Goal: Find specific page/section: Find specific page/section

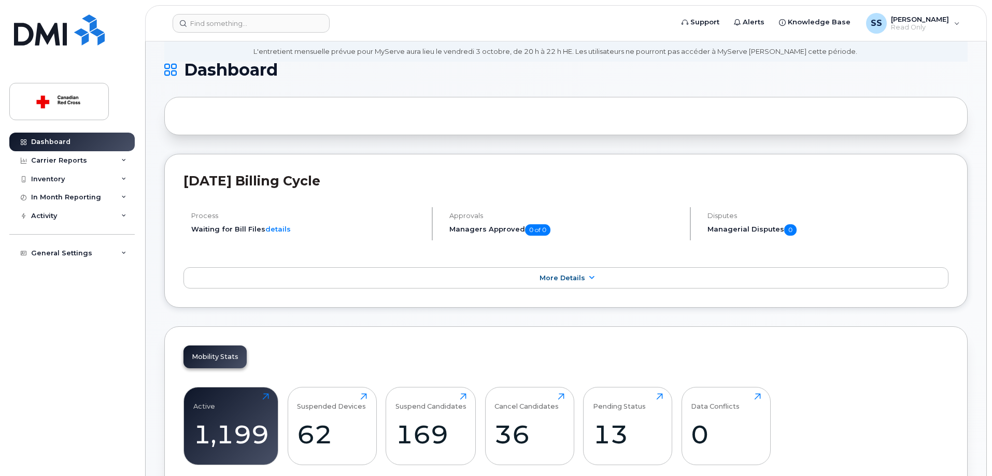
scroll to position [104, 0]
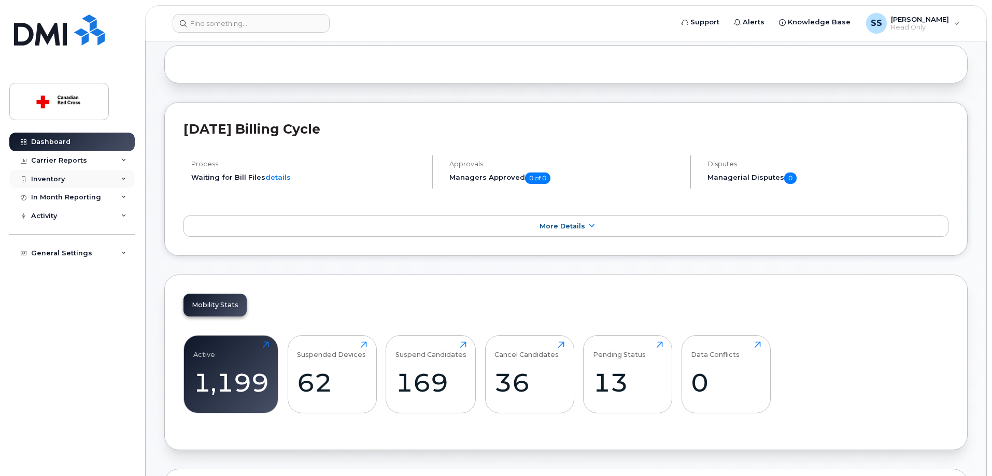
click at [122, 179] on icon at bounding box center [123, 179] width 5 height 5
click at [76, 200] on div "Mobility Devices" at bounding box center [65, 197] width 59 height 9
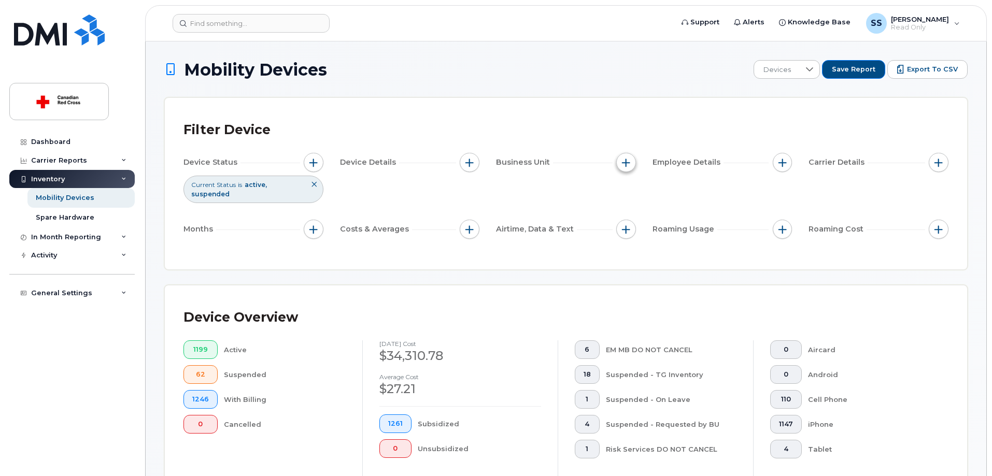
click at [624, 162] on span "button" at bounding box center [626, 163] width 8 height 8
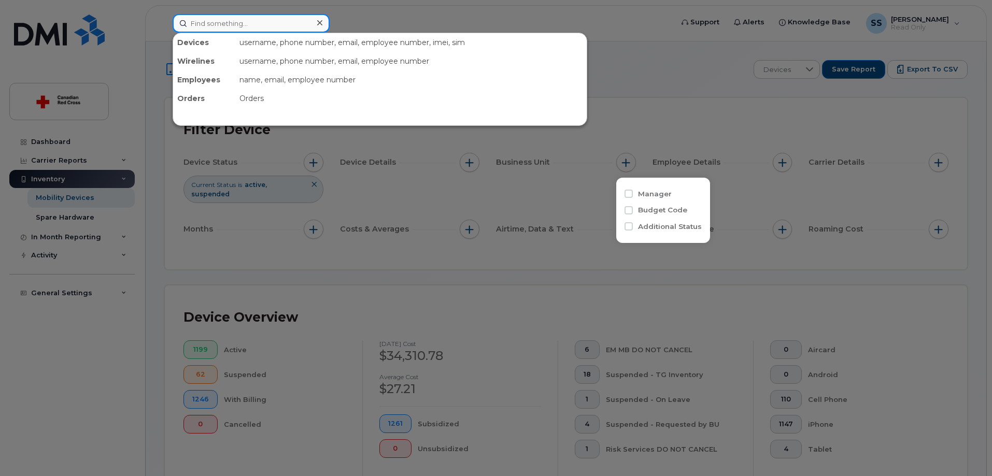
click at [266, 20] on input at bounding box center [251, 23] width 157 height 19
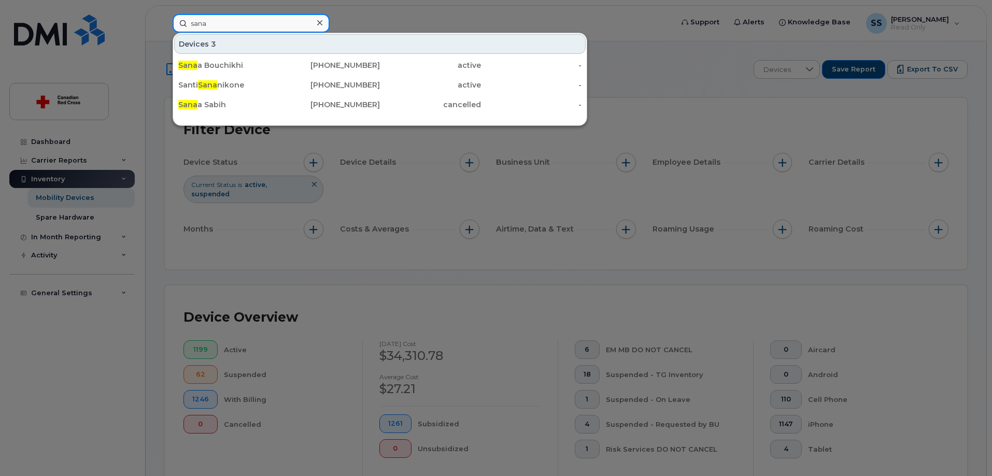
drag, startPoint x: 216, startPoint y: 26, endPoint x: 173, endPoint y: 20, distance: 43.5
click at [173, 20] on input "sana" at bounding box center [251, 23] width 157 height 19
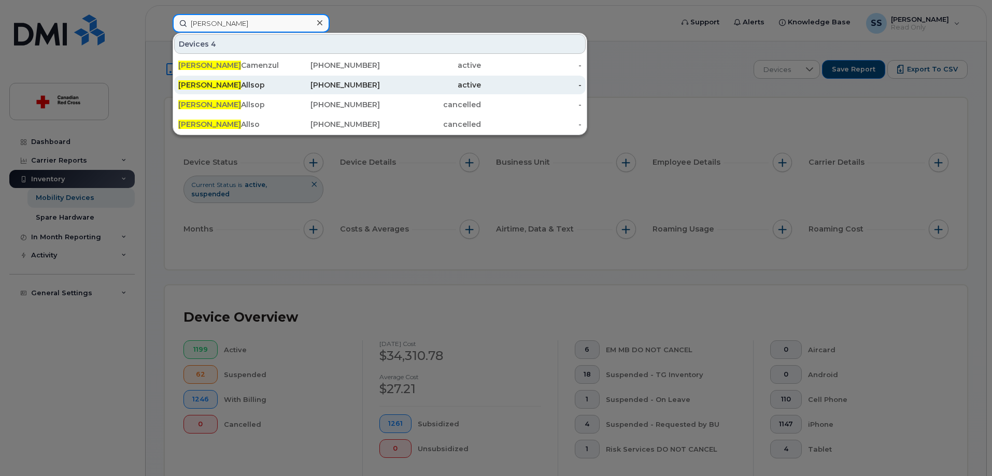
type input "[PERSON_NAME]"
click at [240, 83] on div "[PERSON_NAME]" at bounding box center [228, 85] width 101 height 10
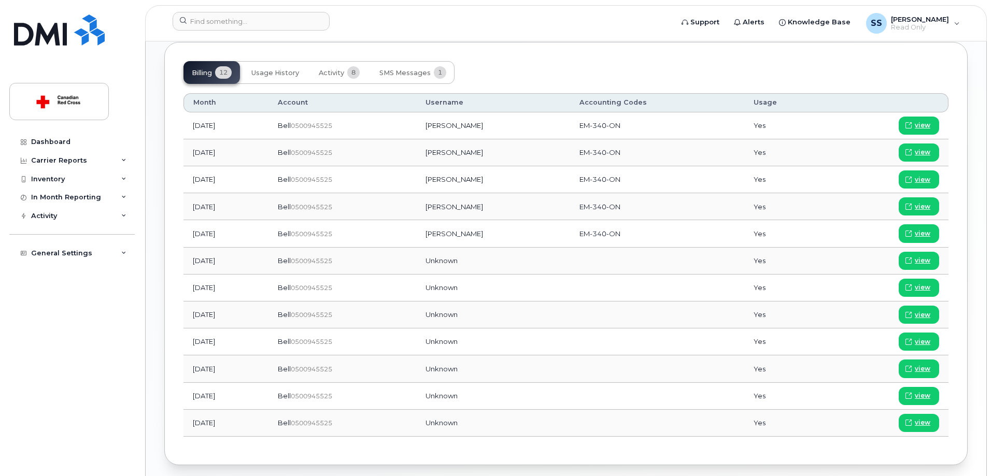
scroll to position [611, 0]
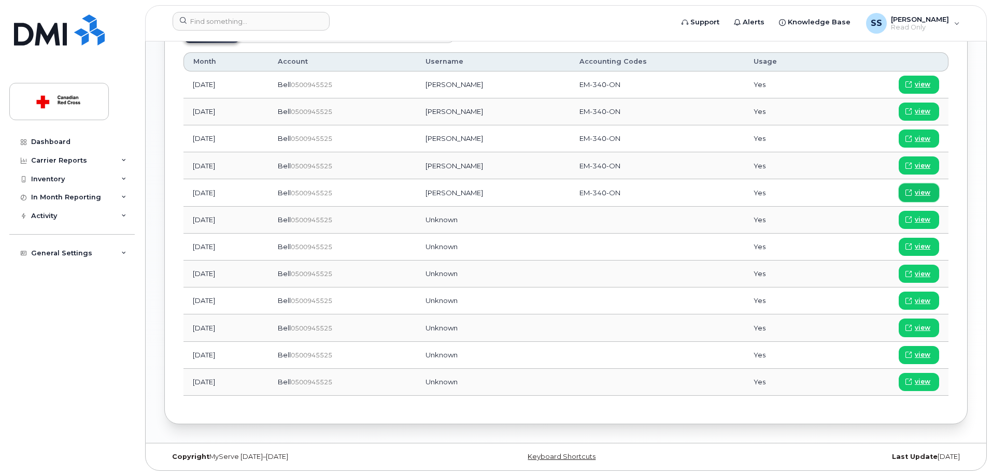
click at [913, 195] on span at bounding box center [908, 192] width 9 height 9
